Goal: Understand process/instructions

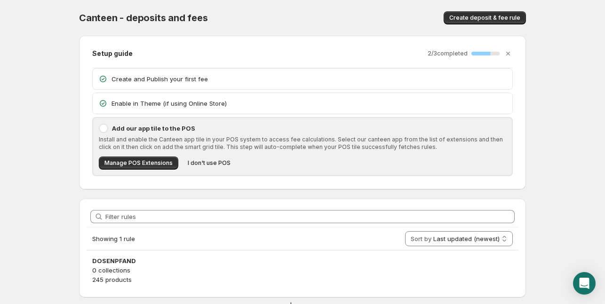
scroll to position [23, 0]
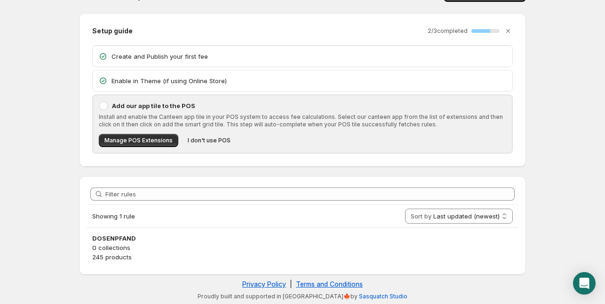
click at [122, 246] on p "0 collections" at bounding box center [302, 247] width 420 height 9
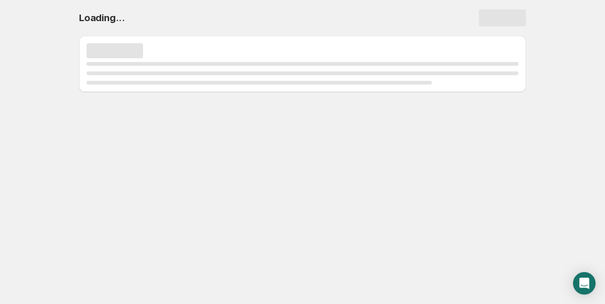
scroll to position [0, 0]
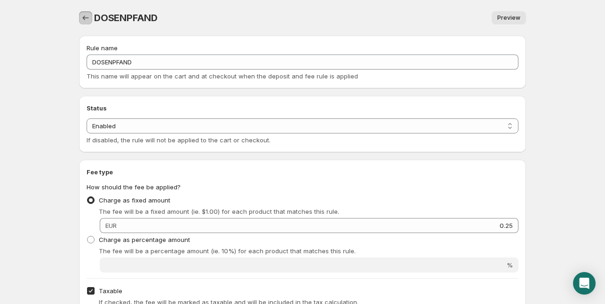
click at [86, 20] on icon "Settings" at bounding box center [85, 17] width 9 height 9
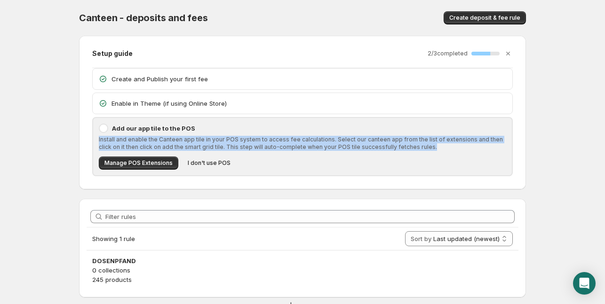
drag, startPoint x: 413, startPoint y: 150, endPoint x: 96, endPoint y: 137, distance: 317.2
click at [96, 137] on div "Add our app tile to the POS Install and enable the Canteen app tile in your POS…" at bounding box center [302, 146] width 418 height 57
copy p "Install and enable the Canteen app tile in your POS system to access fee calcul…"
click at [55, 134] on body "Home Help Canteen - deposits and fees. This page is ready Canteen - deposits an…" at bounding box center [302, 152] width 605 height 304
